Goal: Information Seeking & Learning: Learn about a topic

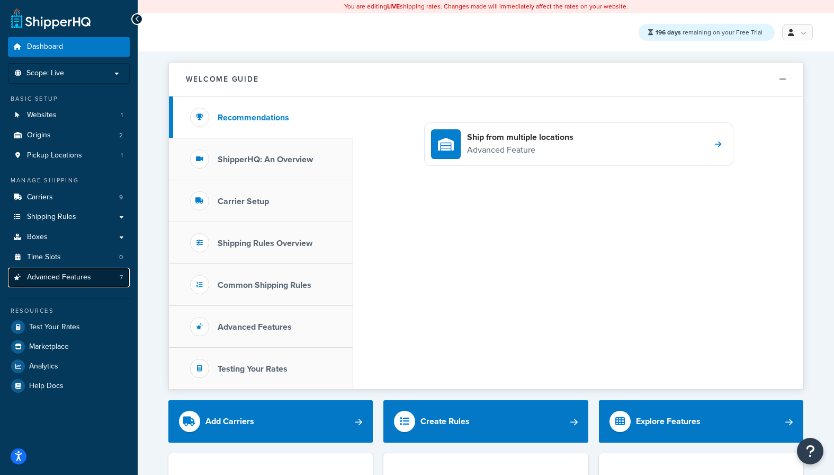
click at [56, 278] on span "Advanced Features" at bounding box center [59, 277] width 64 height 9
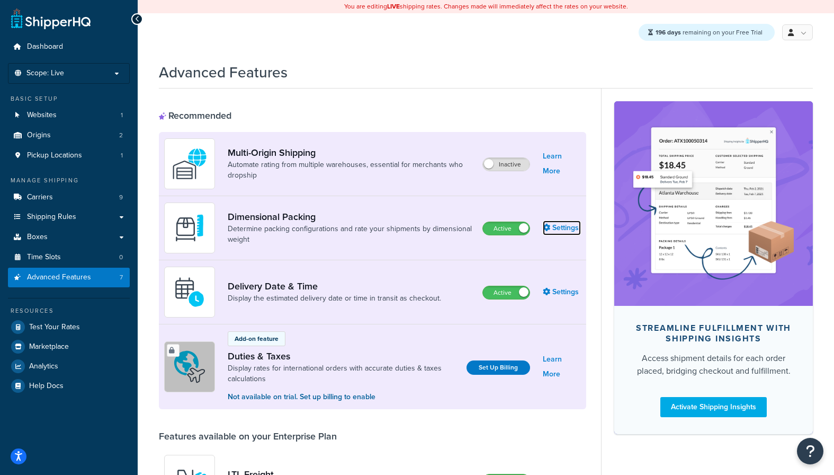
click at [562, 228] on link "Settings" at bounding box center [562, 227] width 38 height 15
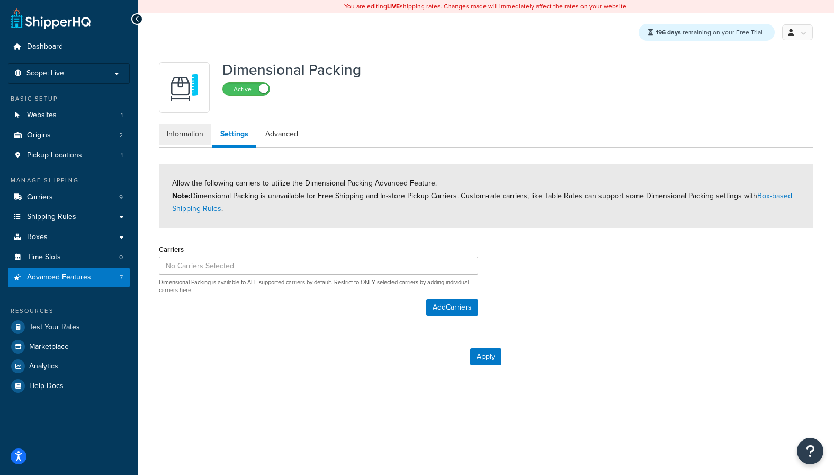
drag, startPoint x: 184, startPoint y: 136, endPoint x: 224, endPoint y: 147, distance: 41.4
click at [184, 136] on link "Information" at bounding box center [185, 133] width 52 height 21
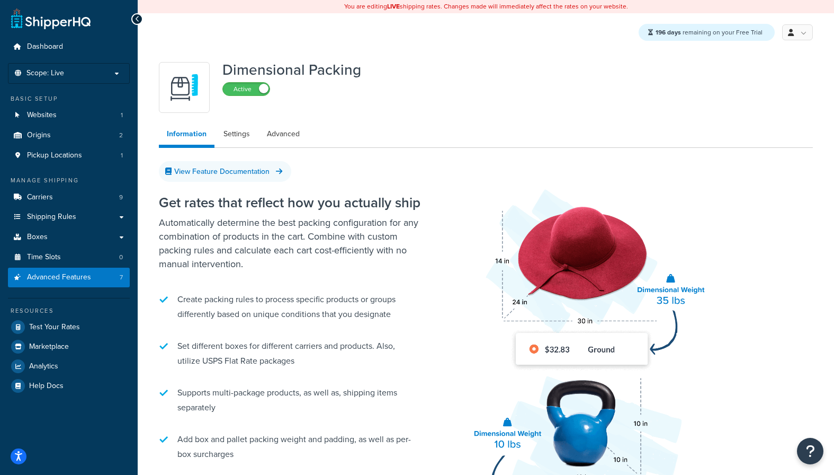
click at [250, 226] on p "Automatically determine the best packing configuration for any combination of p…" at bounding box center [291, 243] width 265 height 55
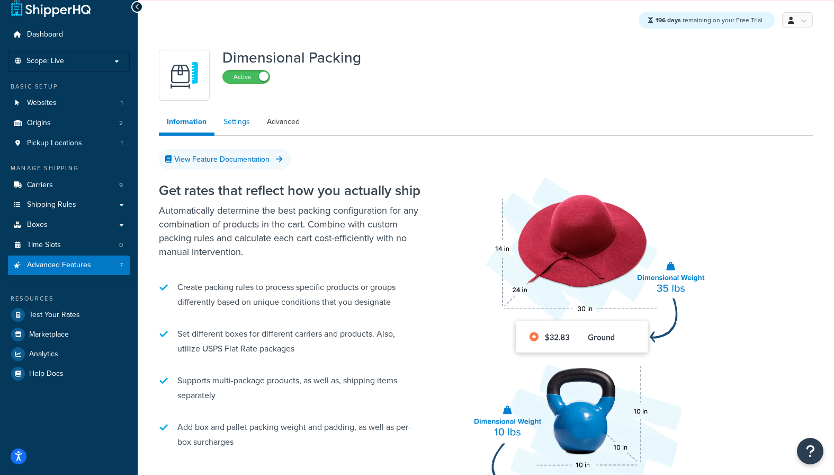
scroll to position [7, 0]
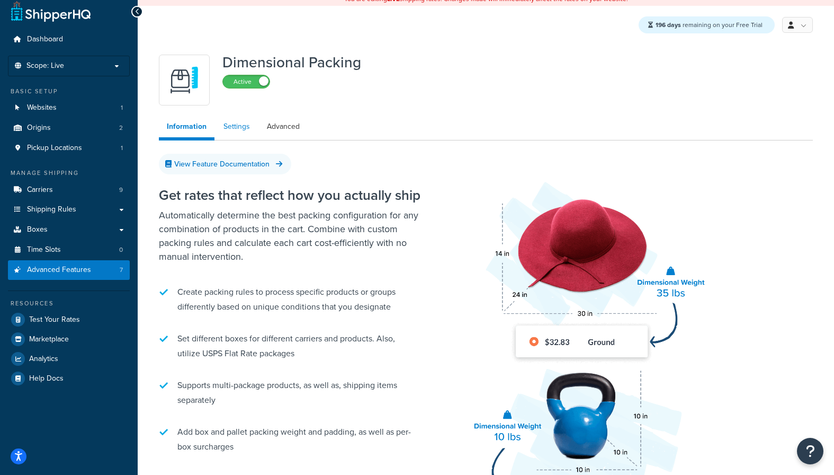
click at [238, 130] on link "Settings" at bounding box center [237, 126] width 42 height 21
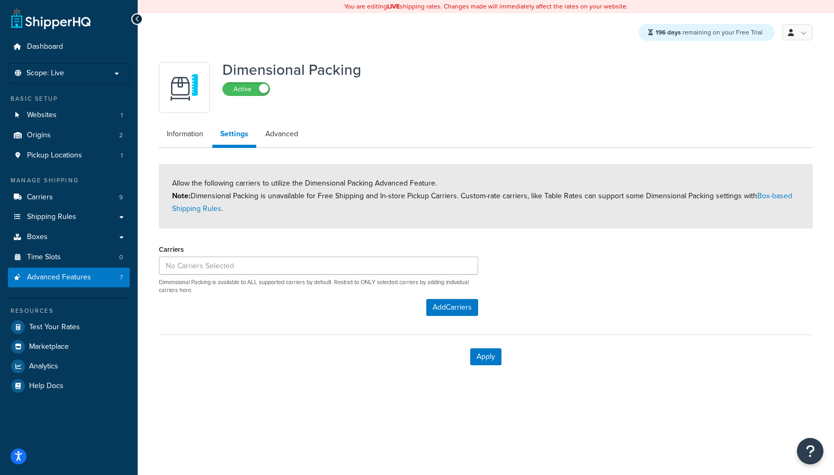
drag, startPoint x: 180, startPoint y: 146, endPoint x: 185, endPoint y: 148, distance: 5.7
click at [180, 146] on ul "Information Settings Advanced" at bounding box center [486, 135] width 654 height 24
click at [186, 132] on link "Information" at bounding box center [185, 133] width 52 height 21
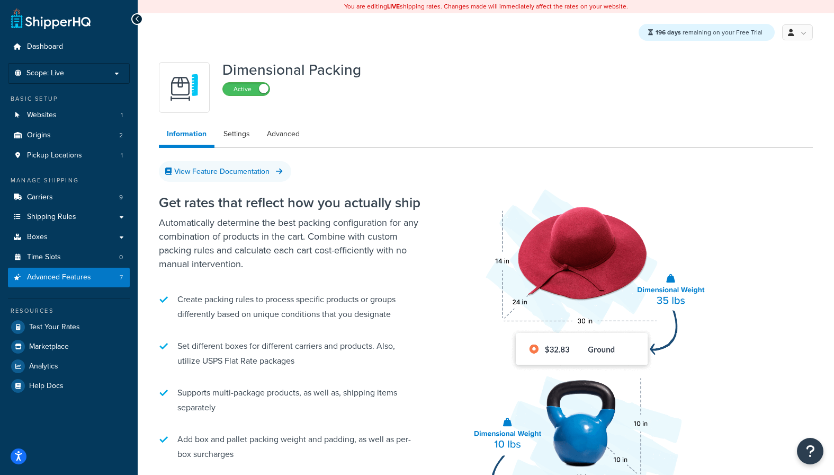
drag, startPoint x: 339, startPoint y: 289, endPoint x: 441, endPoint y: 282, distance: 102.0
click at [339, 289] on li "Create packing rules to process specific products or groups differently based o…" at bounding box center [291, 307] width 265 height 40
